Goal: Information Seeking & Learning: Learn about a topic

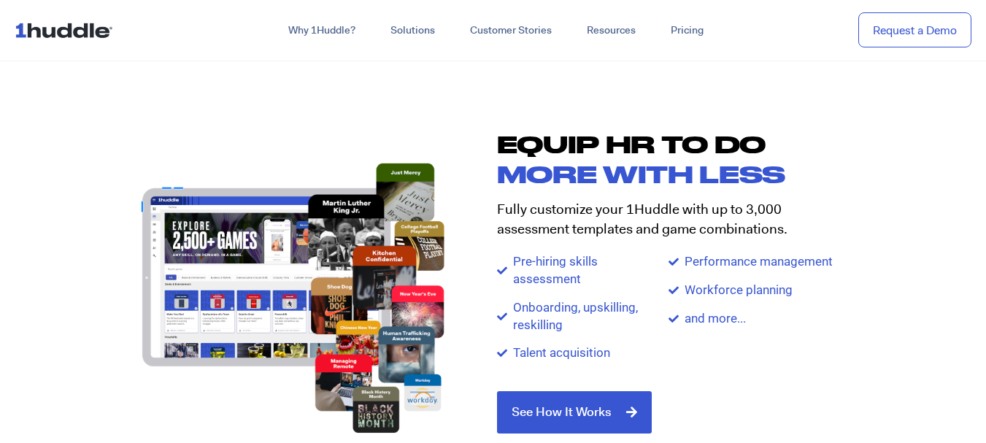
scroll to position [1459, 0]
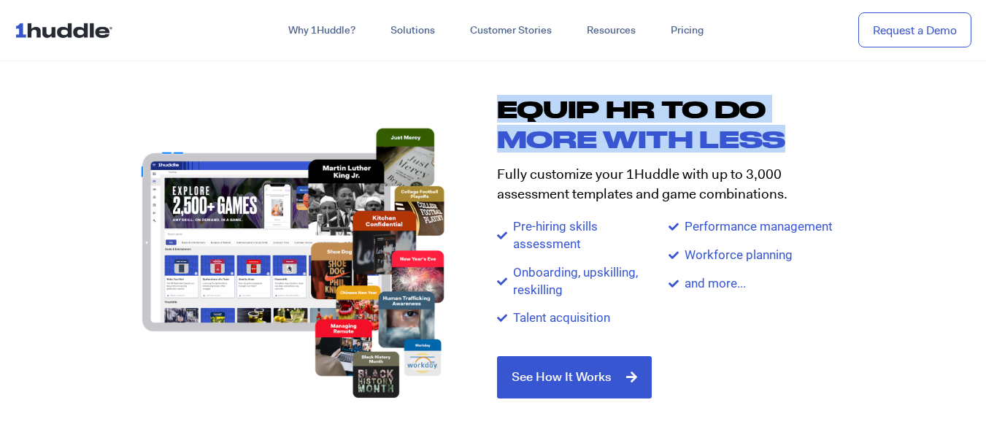
drag, startPoint x: 499, startPoint y: 109, endPoint x: 781, endPoint y: 142, distance: 283.6
click at [781, 142] on div "Equip HR TO DO more with less Fully customize your 1Huddle with up to 3,000 ass…" at bounding box center [682, 248] width 379 height 333
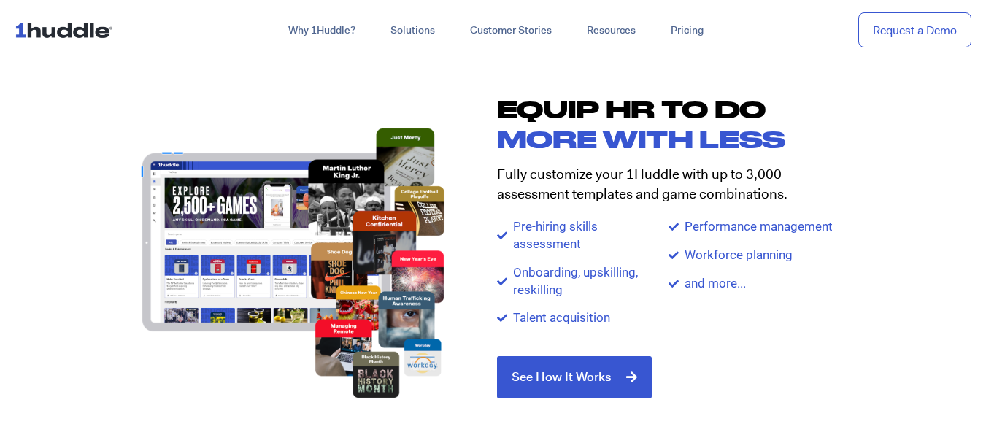
click at [533, 176] on p "Fully customize your 1Huddle with up to 3,000 assessment templates and game com…" at bounding box center [668, 184] width 343 height 39
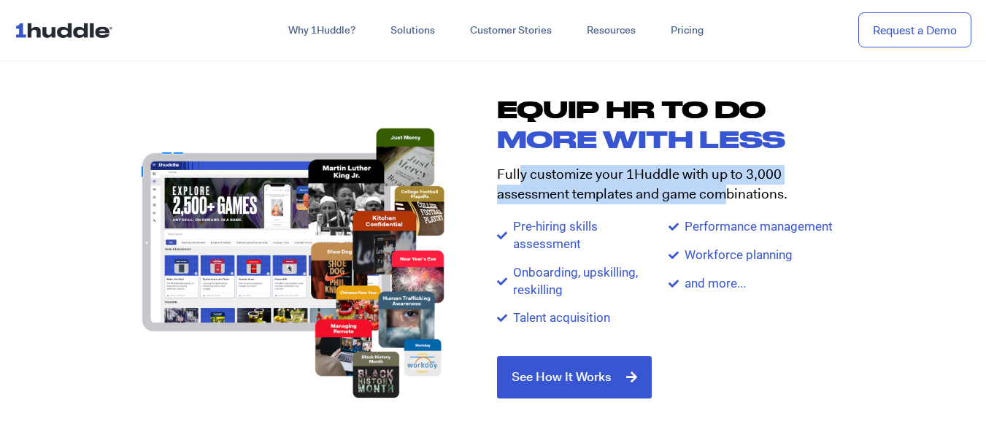
drag, startPoint x: 519, startPoint y: 174, endPoint x: 728, endPoint y: 193, distance: 210.3
click at [728, 193] on p "Fully customize your 1Huddle with up to 3,000 assessment templates and game com…" at bounding box center [668, 184] width 343 height 39
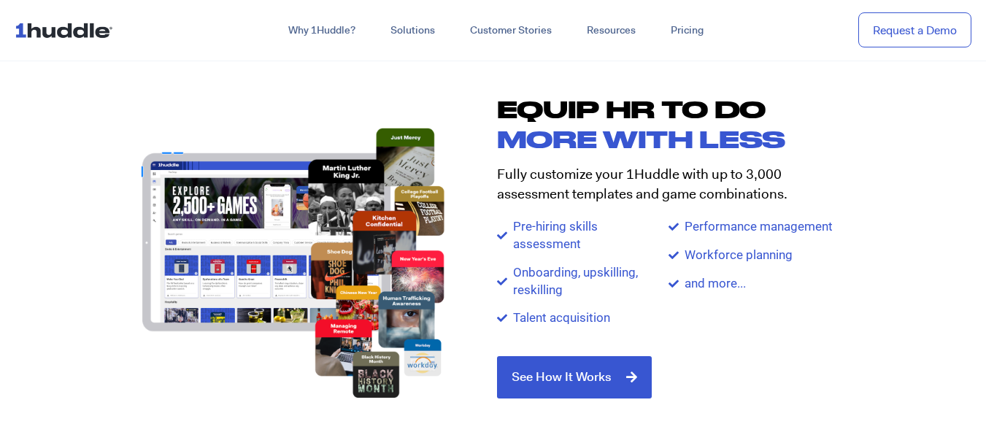
click at [541, 226] on span "Pre-hiring skills assessment" at bounding box center [553, 235] width 88 height 35
click at [553, 240] on span "Pre-hiring skills assessment" at bounding box center [553, 235] width 88 height 35
click at [554, 240] on span "Pre-hiring skills assessment" at bounding box center [553, 235] width 88 height 35
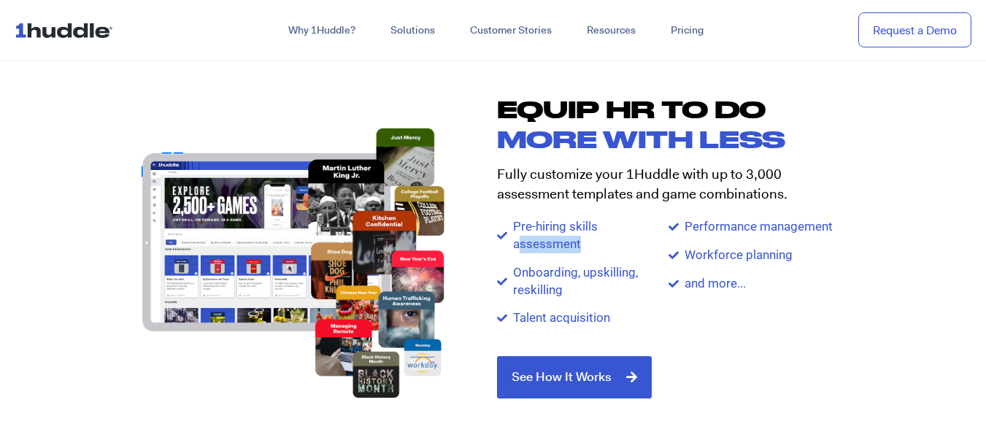
click at [554, 241] on span "Pre-hiring skills assessment" at bounding box center [553, 235] width 88 height 35
click at [562, 275] on span "Onboarding, upskilling, reskilling" at bounding box center [588, 281] width 159 height 35
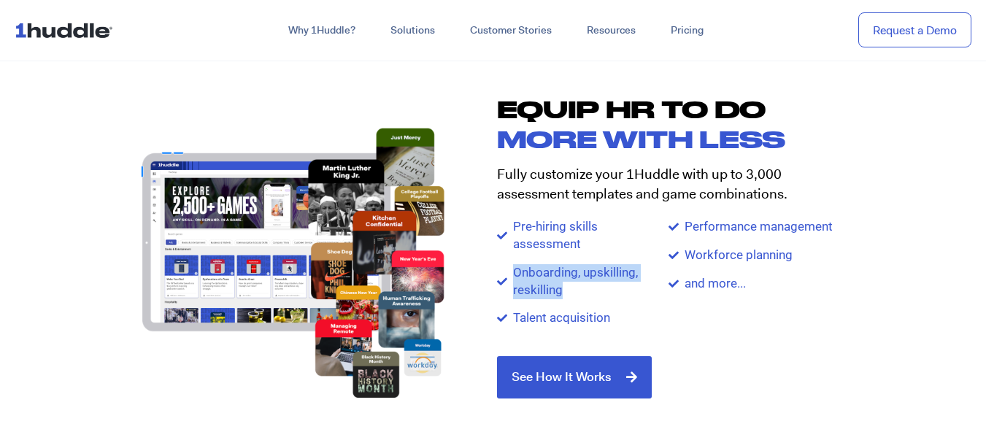
click at [562, 275] on span "Onboarding, upskilling, reskilling" at bounding box center [588, 281] width 159 height 35
click at [550, 320] on span "Talent acquisition" at bounding box center [559, 318] width 101 height 18
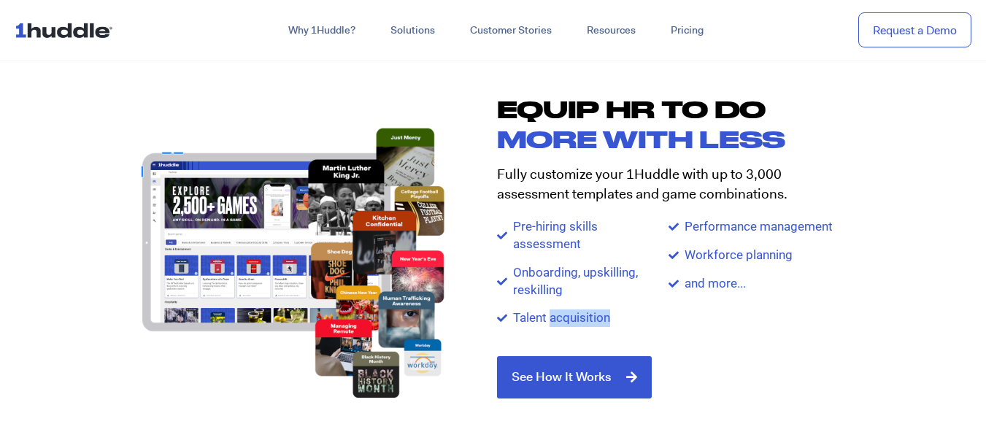
click at [550, 320] on span "Talent acquisition" at bounding box center [559, 318] width 101 height 18
drag, startPoint x: 550, startPoint y: 320, endPoint x: 569, endPoint y: 317, distance: 19.1
click at [553, 320] on span "Talent acquisition" at bounding box center [559, 318] width 101 height 18
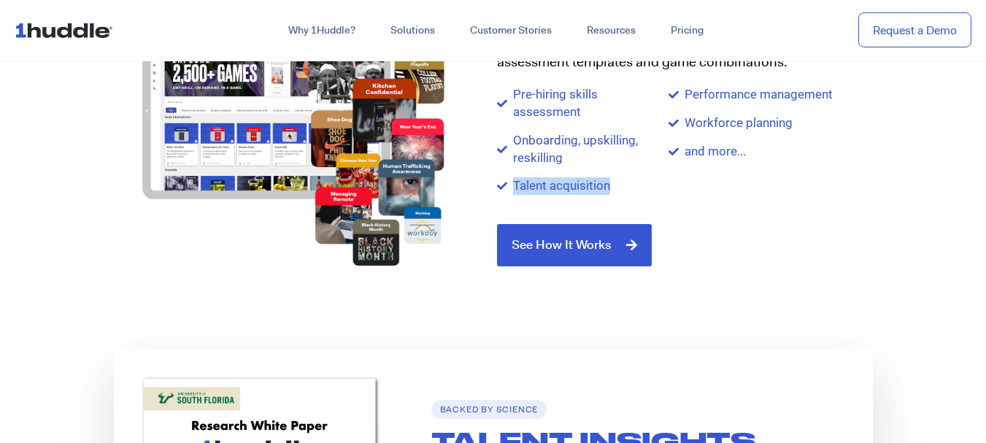
scroll to position [1824, 0]
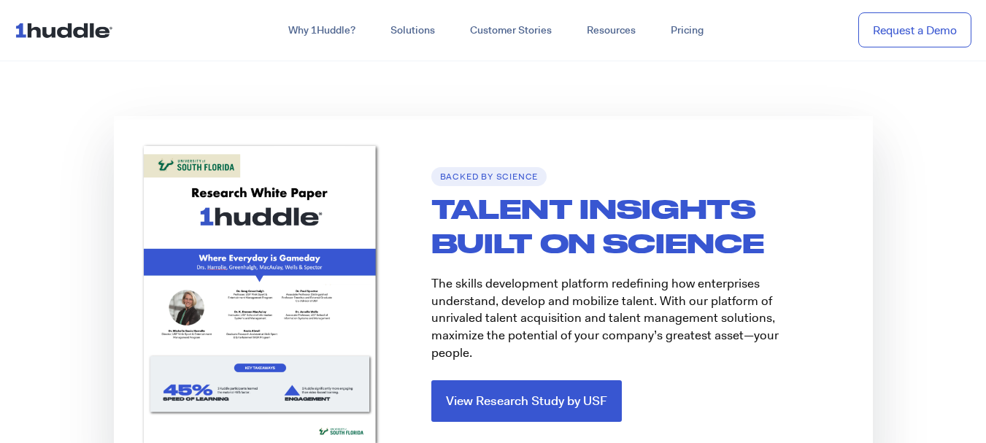
click at [516, 255] on h2 "TALENT INSIGHTS BUILT ON SCIENCE" at bounding box center [651, 226] width 441 height 69
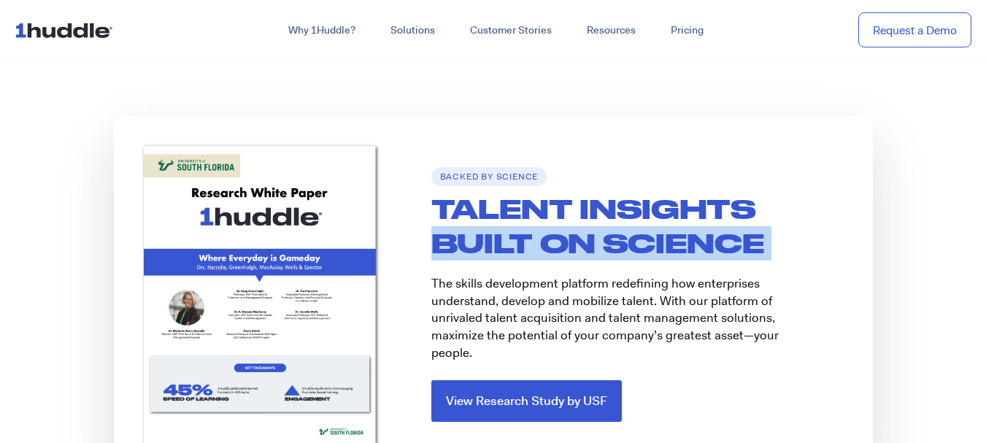
click at [517, 255] on h2 "TALENT INSIGHTS BUILT ON SCIENCE" at bounding box center [651, 226] width 441 height 69
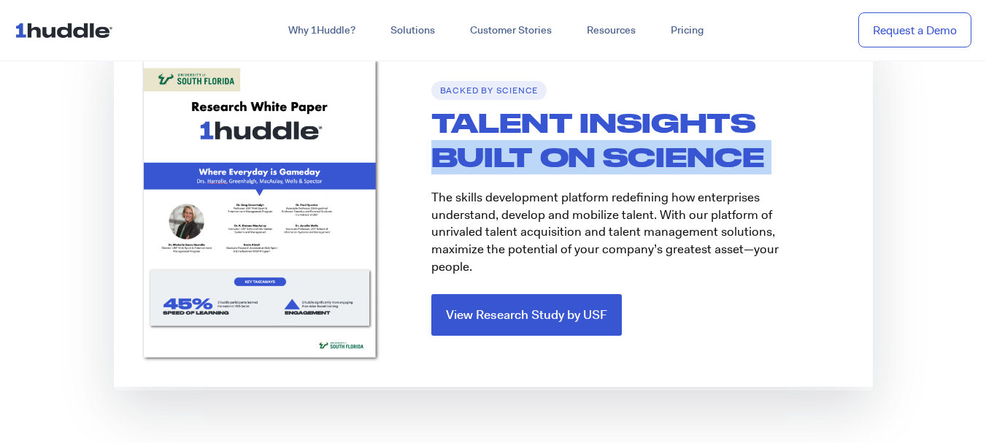
scroll to position [1946, 0]
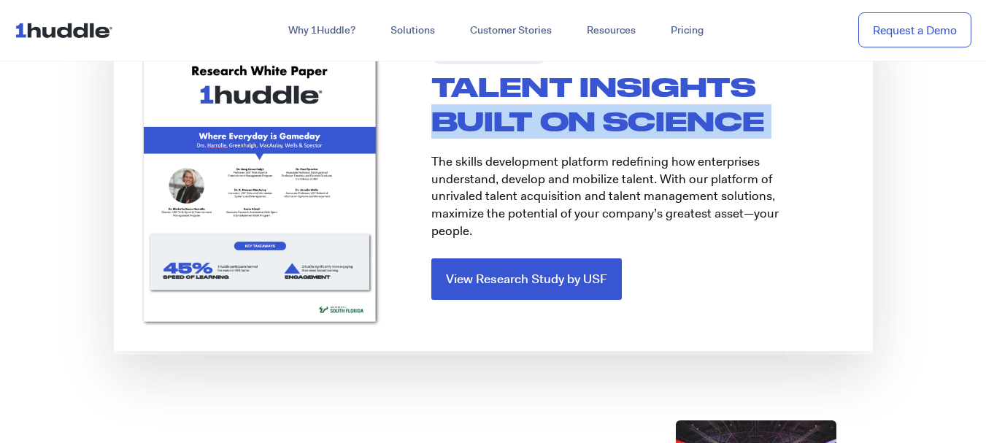
click at [292, 255] on img at bounding box center [259, 173] width 255 height 328
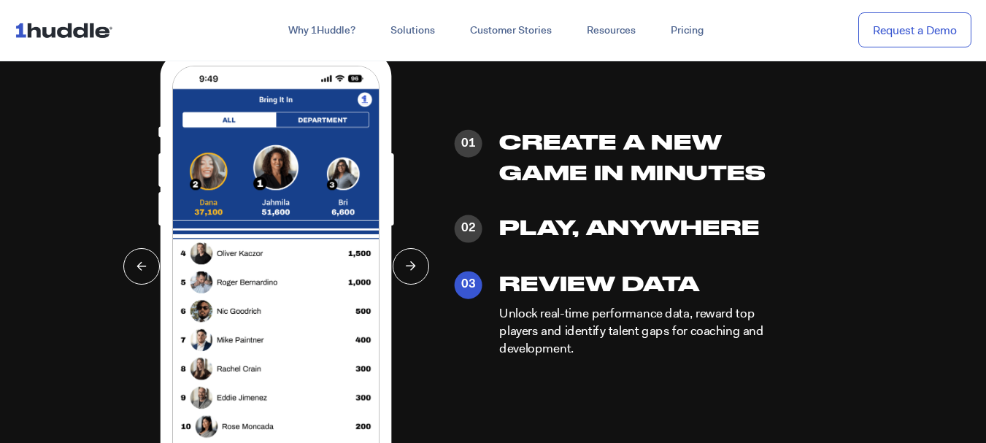
scroll to position [3405, 0]
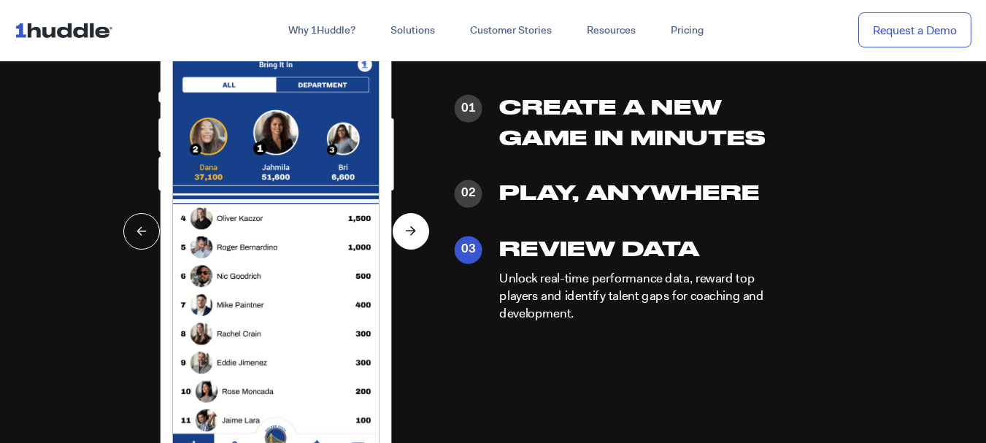
click at [416, 233] on icon at bounding box center [411, 230] width 10 height 9
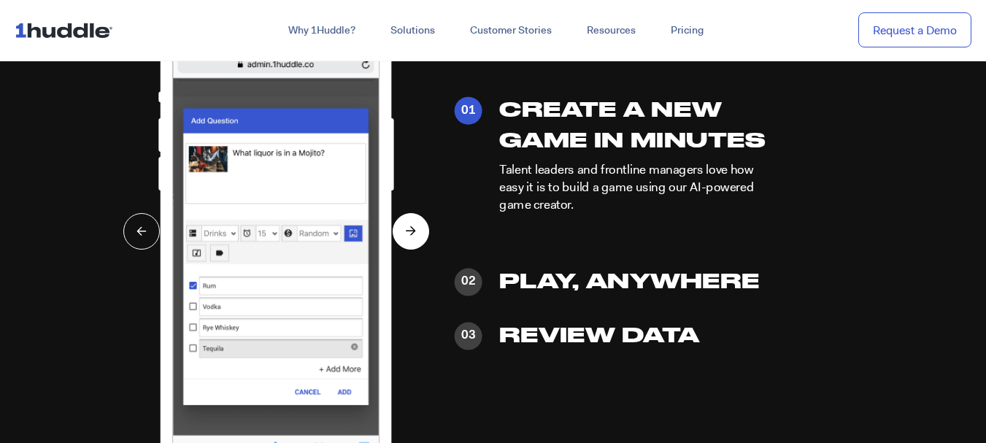
click at [416, 236] on icon at bounding box center [411, 230] width 10 height 9
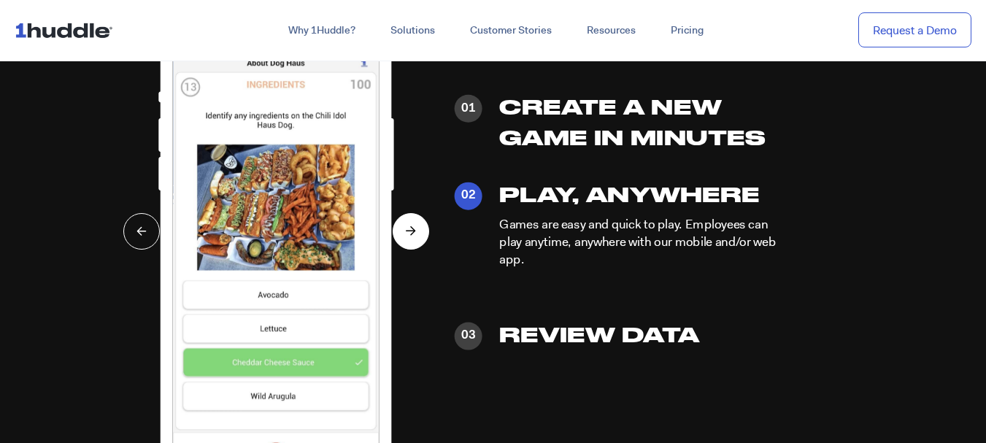
click at [416, 236] on icon at bounding box center [411, 230] width 10 height 9
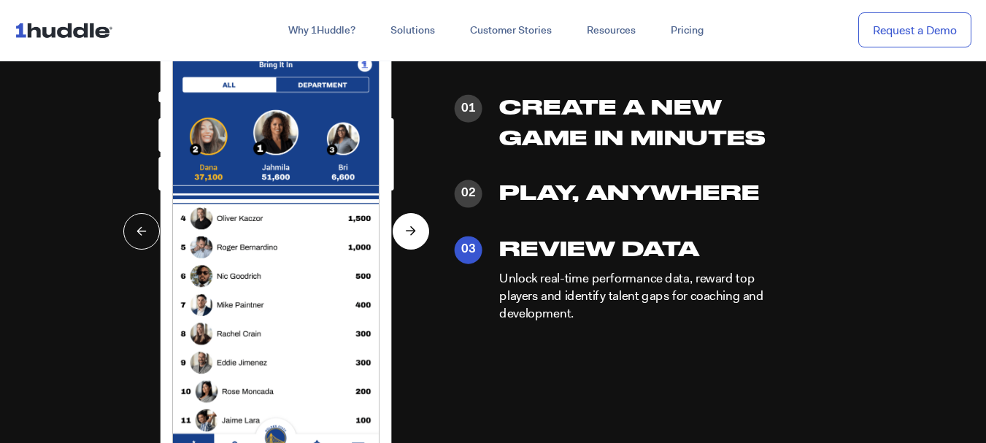
click at [417, 237] on button at bounding box center [410, 231] width 36 height 36
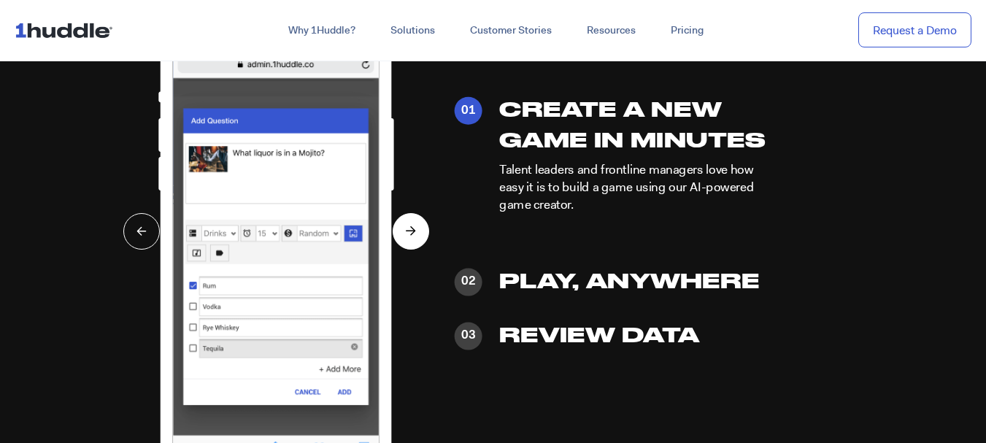
click at [417, 237] on button at bounding box center [410, 231] width 36 height 36
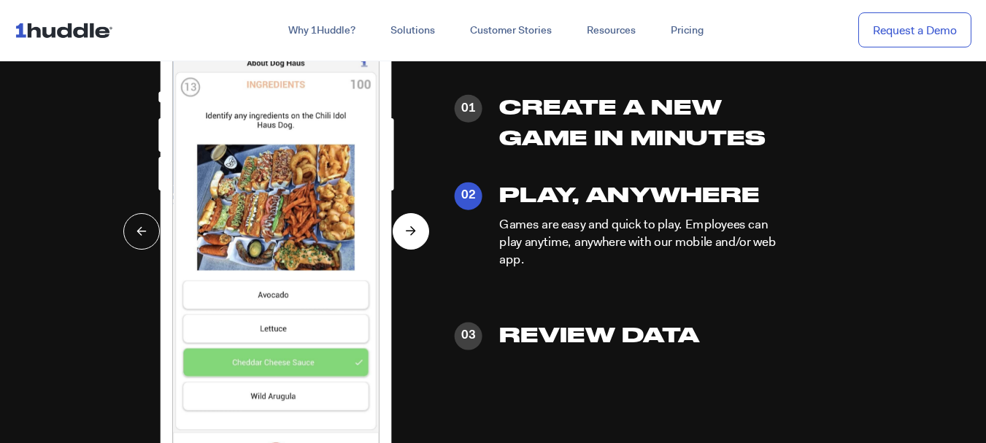
click at [404, 231] on button at bounding box center [410, 231] width 36 height 36
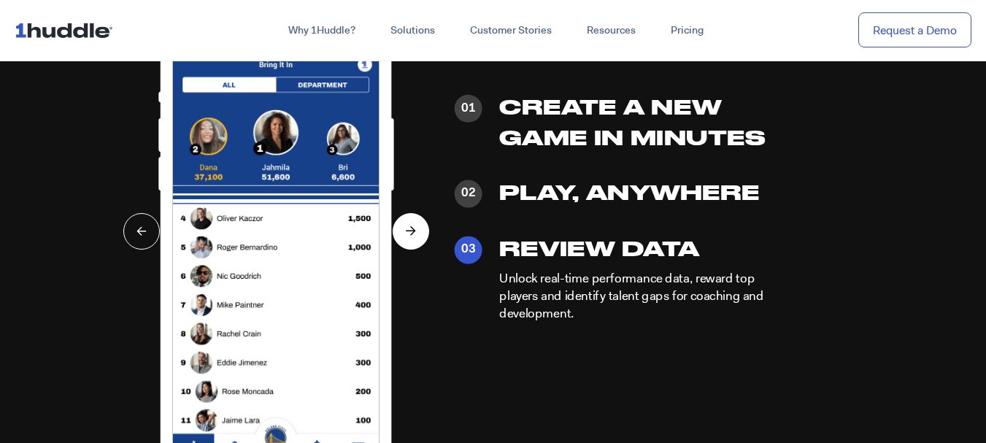
click at [404, 231] on button at bounding box center [410, 231] width 36 height 36
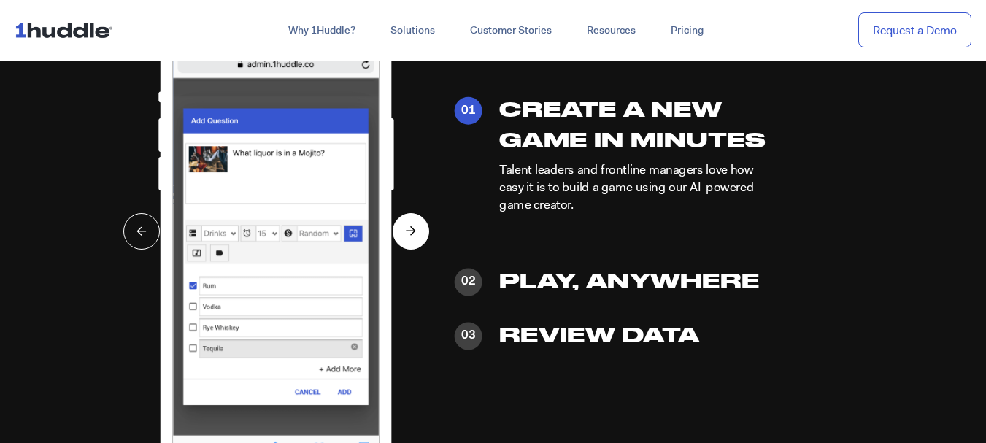
click at [409, 233] on icon at bounding box center [411, 230] width 10 height 9
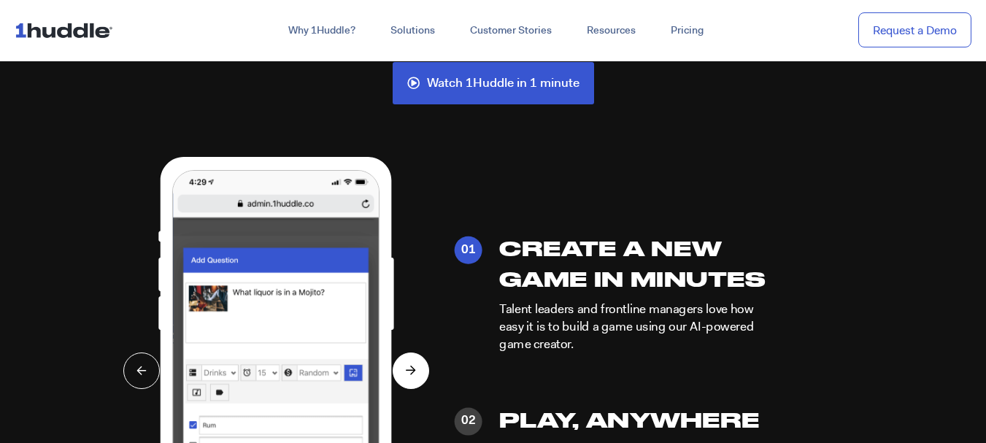
scroll to position [3283, 0]
